Goal: Communication & Community: Answer question/provide support

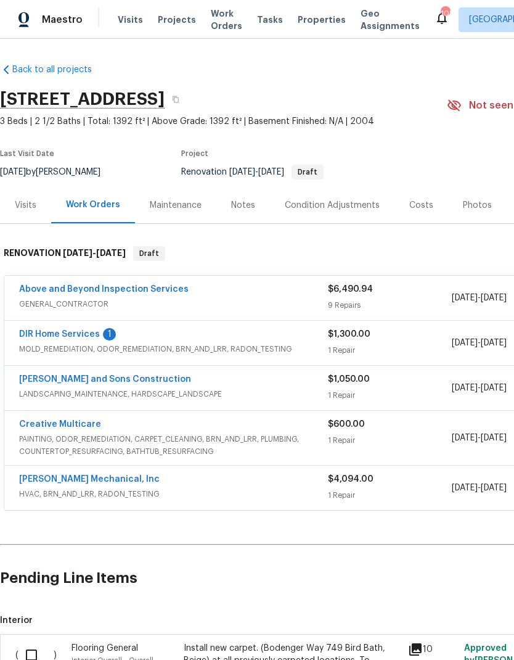
click at [82, 336] on link "DIR Home Services" at bounding box center [59, 334] width 81 height 9
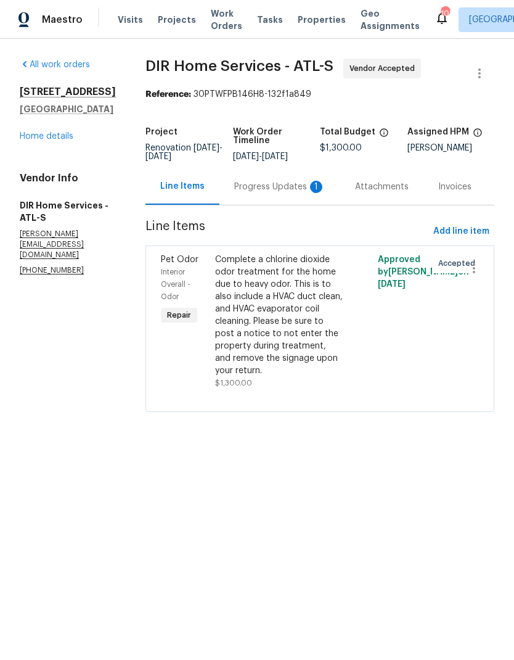
click at [303, 186] on div "Progress Updates 1" at bounding box center [279, 187] width 91 height 12
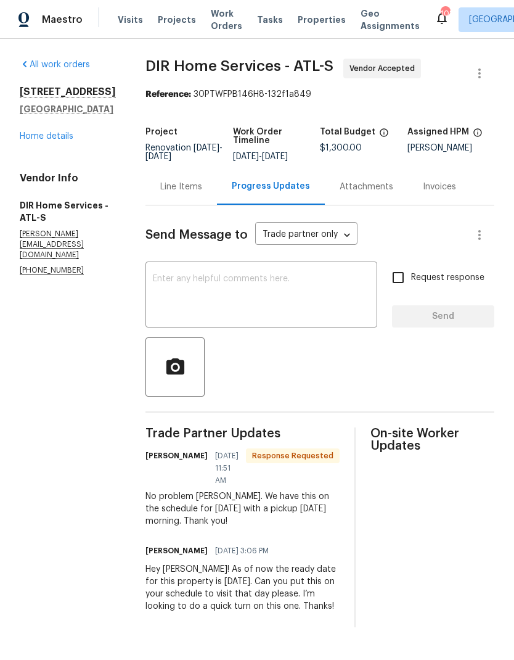
click at [277, 276] on textarea at bounding box center [261, 295] width 217 height 43
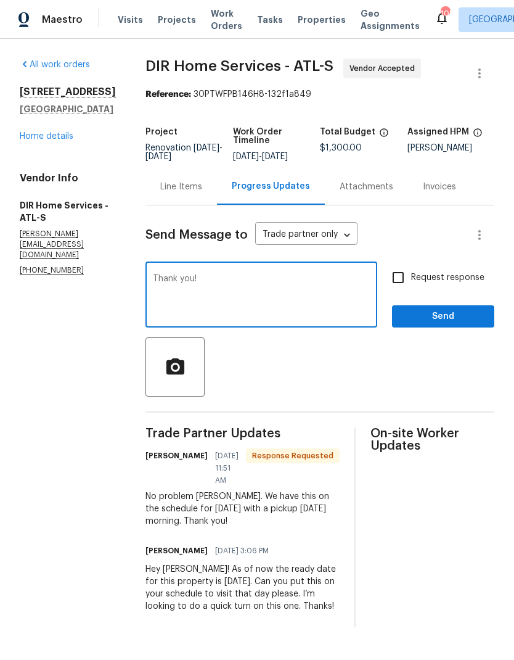
type textarea "Thank you!"
click at [433, 317] on span "Send" at bounding box center [443, 316] width 83 height 15
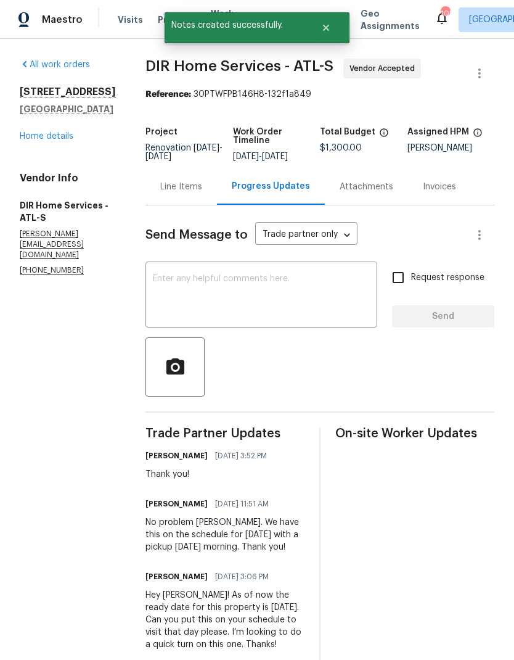
click at [192, 191] on div "Line Items" at bounding box center [181, 187] width 42 height 12
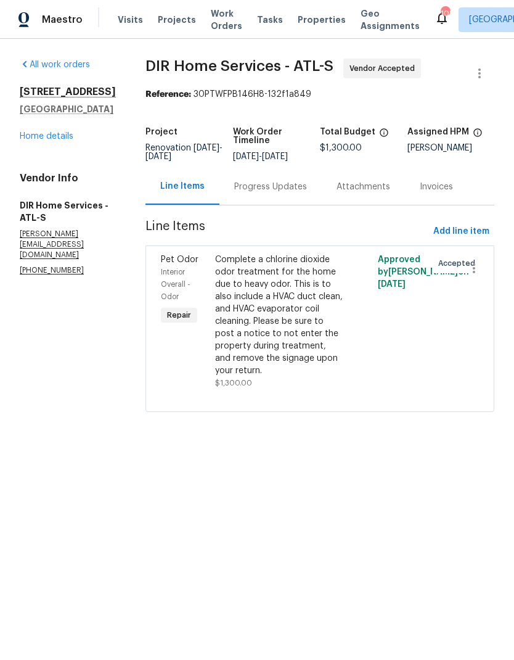
click at [57, 138] on link "Home details" at bounding box center [47, 136] width 54 height 9
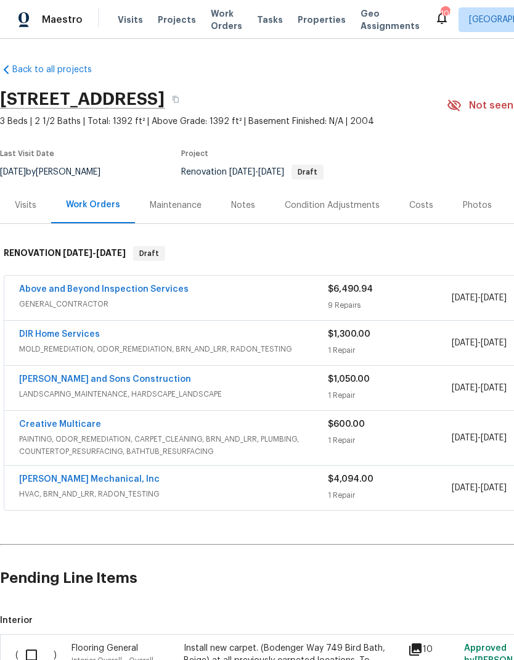
click at [164, 287] on link "Above and Beyond Inspection Services" at bounding box center [104, 289] width 170 height 9
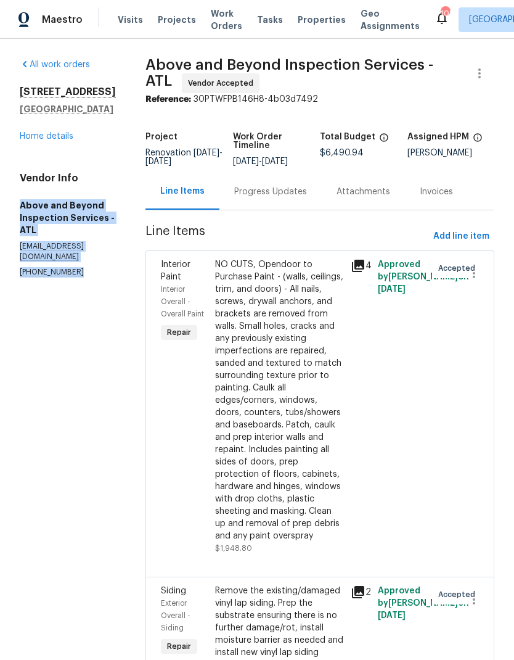
click at [63, 133] on link "Home details" at bounding box center [47, 136] width 54 height 9
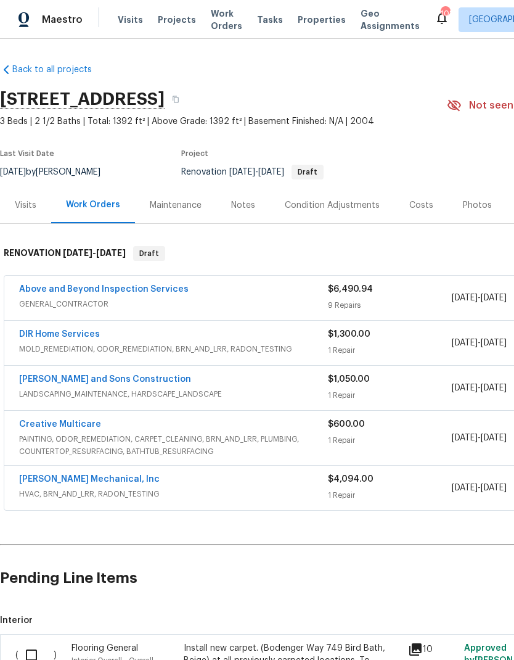
click at [85, 422] on link "Creative Multicare" at bounding box center [60, 424] width 82 height 9
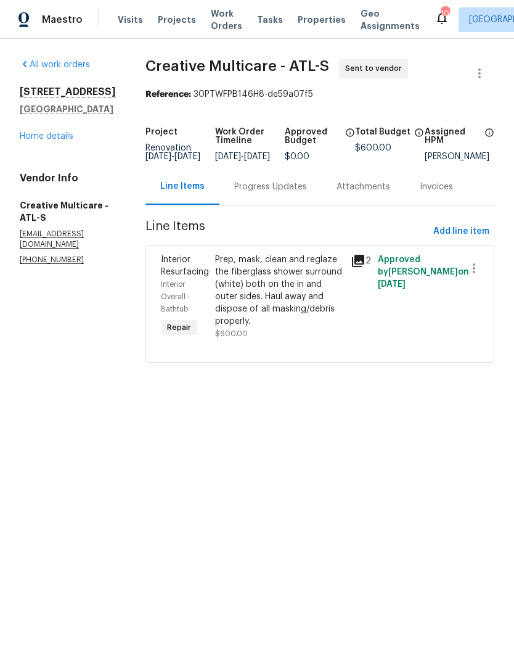
click at [292, 193] on div "Progress Updates" at bounding box center [270, 187] width 73 height 12
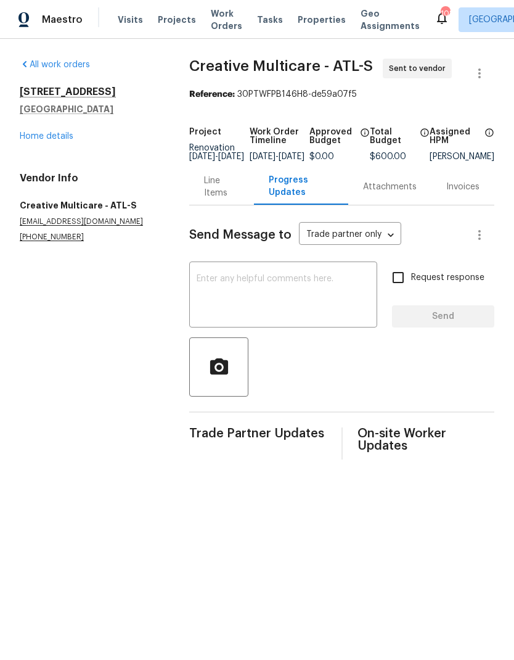
click at [268, 284] on textarea at bounding box center [283, 295] width 173 height 43
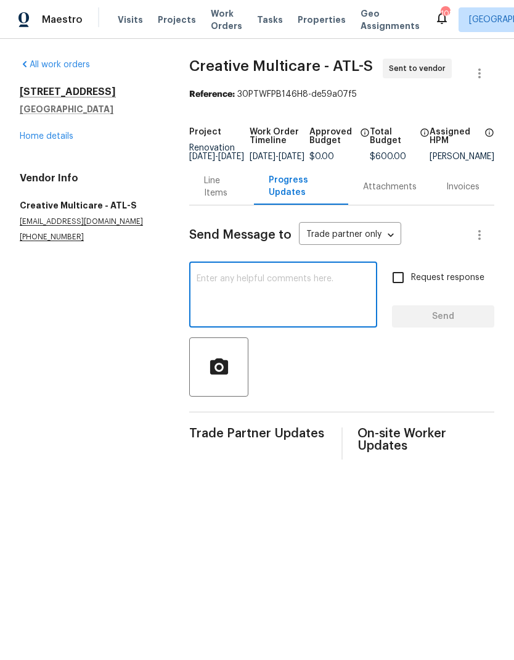
click at [268, 285] on textarea at bounding box center [283, 295] width 173 height 43
paste textarea "The GC assigned to this property is… Above and Beyond Inspection Services - ATL…"
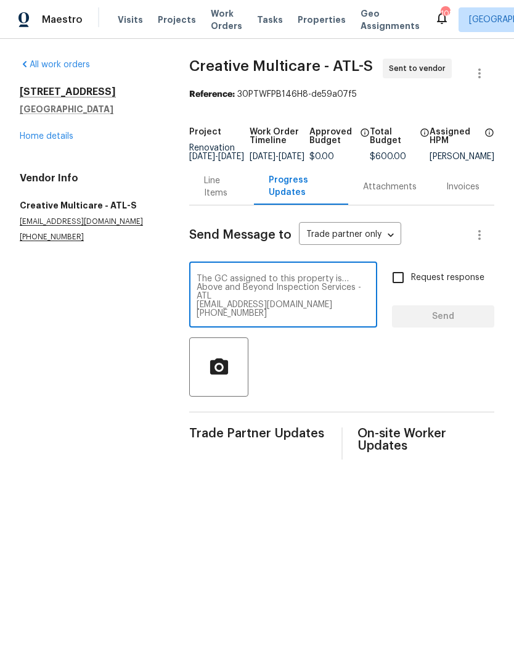
scroll to position [9, 0]
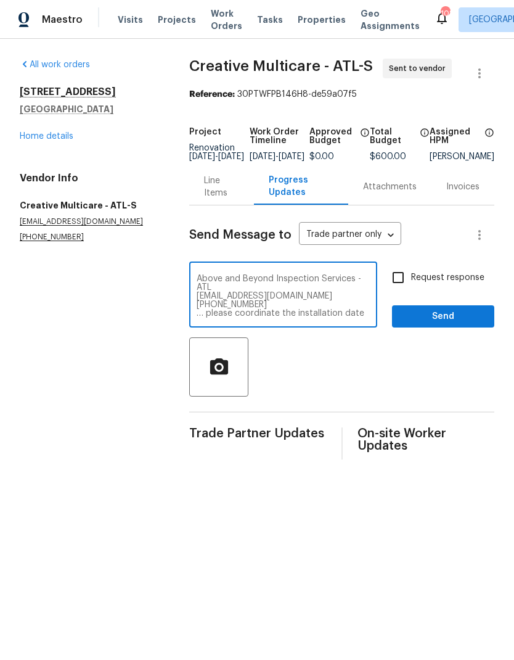
type textarea "The GC assigned to this property is… Above and Beyond Inspection Services - ATL…"
click at [432, 324] on span "Send" at bounding box center [443, 316] width 83 height 15
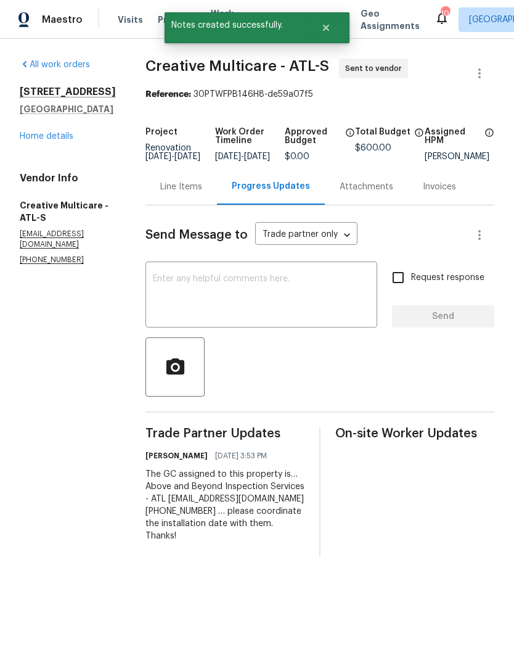
scroll to position [0, 0]
click at [64, 137] on link "Home details" at bounding box center [47, 136] width 54 height 9
